Goal: Navigation & Orientation: Find specific page/section

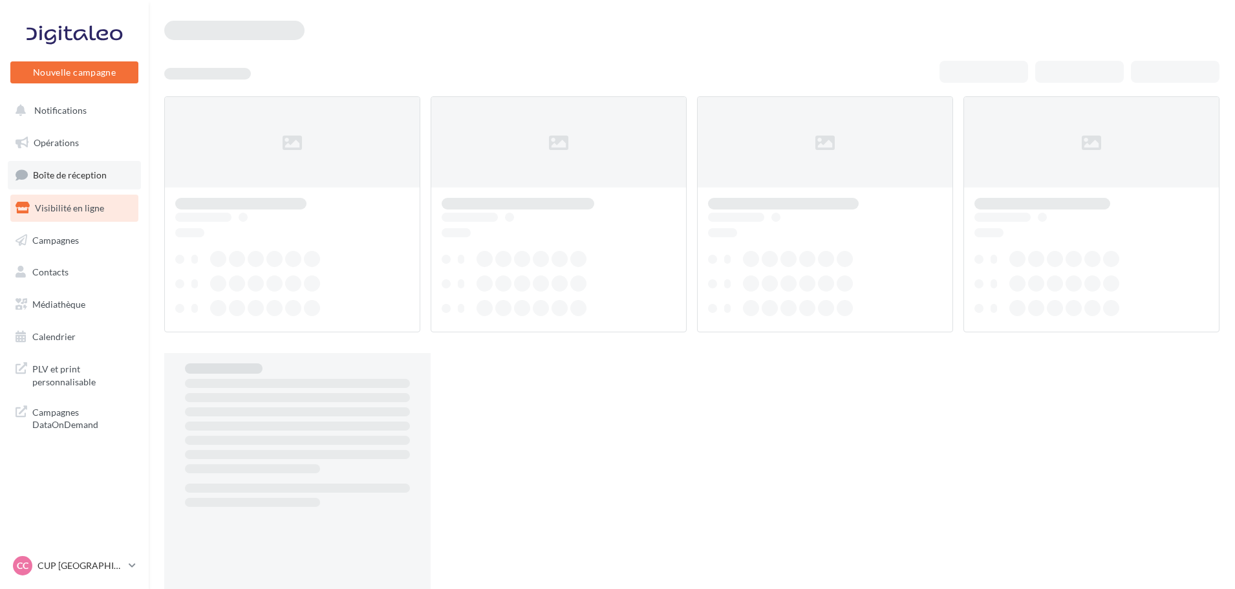
click at [67, 183] on link "Boîte de réception" at bounding box center [74, 175] width 133 height 28
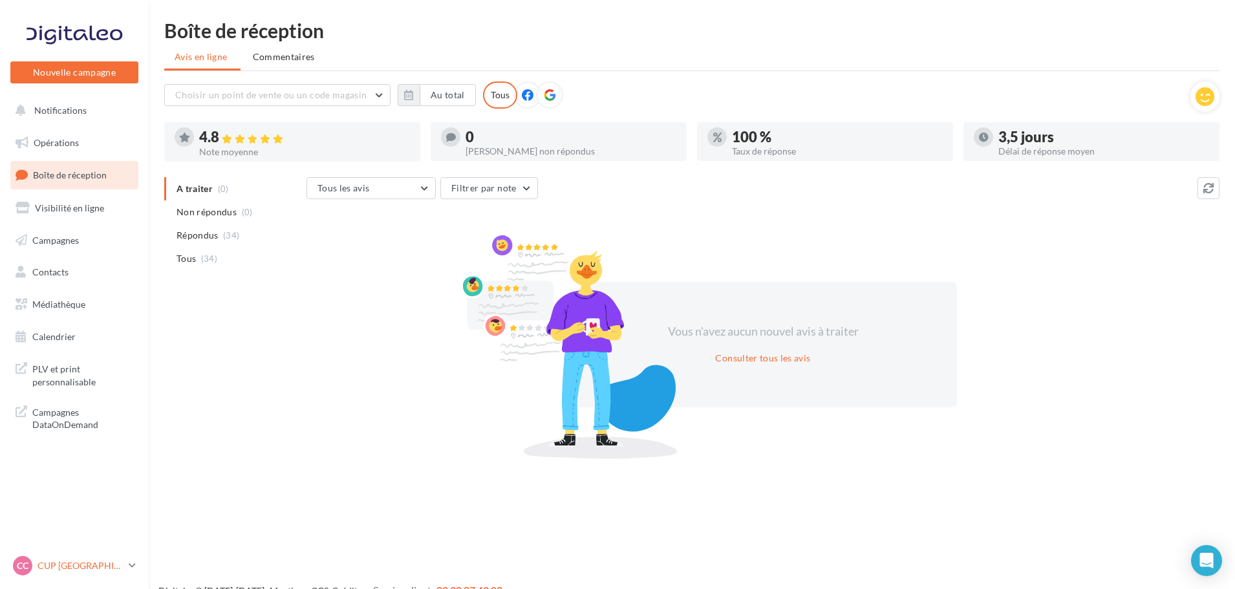
click at [68, 573] on div "CC CUP CAEN cupra_caen" at bounding box center [68, 565] width 111 height 19
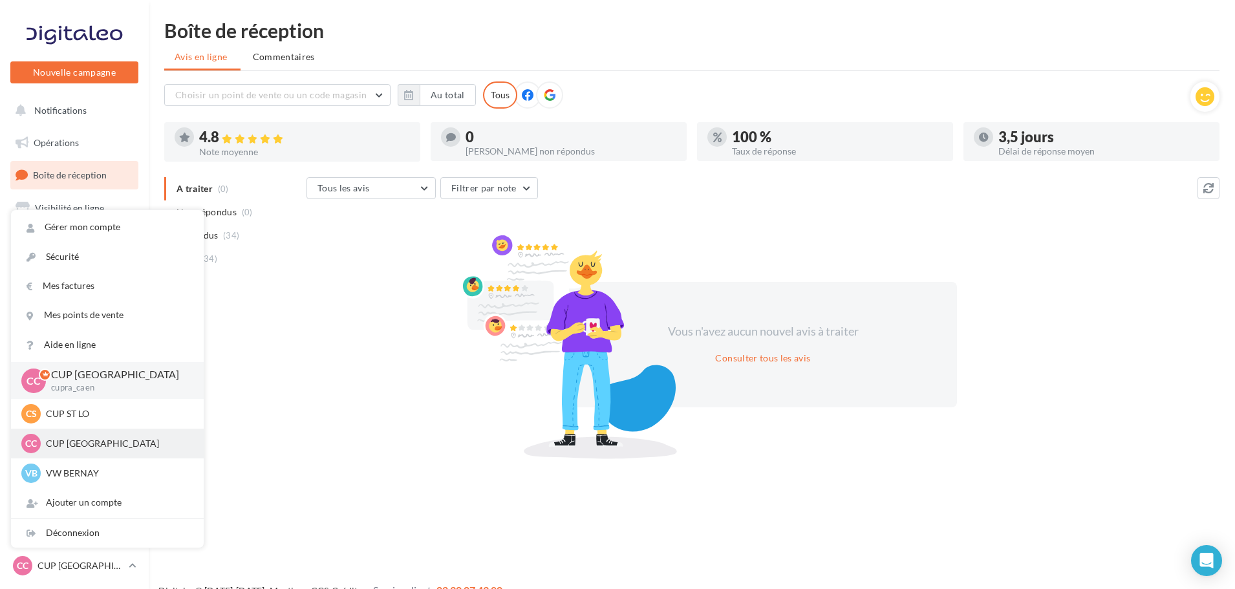
click at [89, 452] on div "CC CUP CHERBOURG cupra-[GEOGRAPHIC_DATA]" at bounding box center [107, 443] width 172 height 19
